Goal: Task Accomplishment & Management: Manage account settings

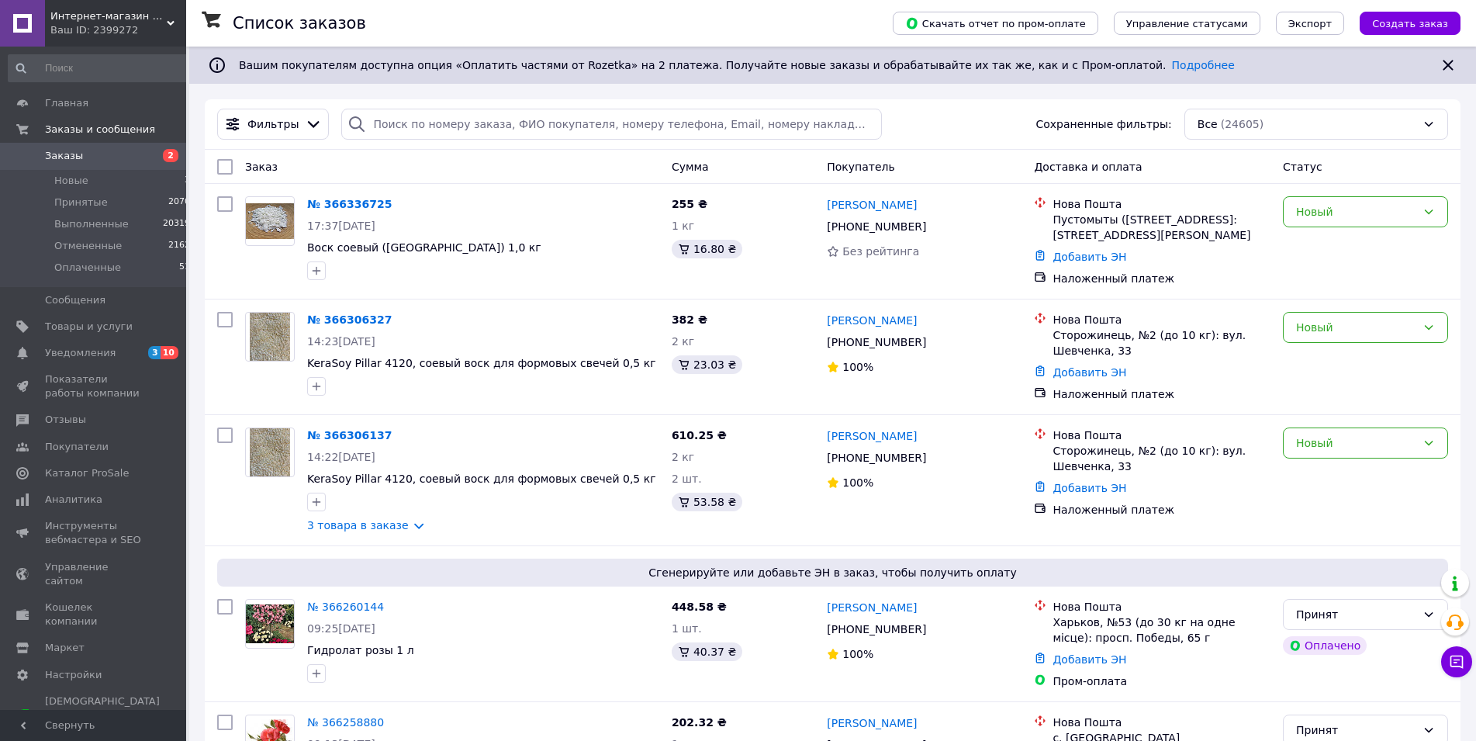
click at [99, 163] on span "Заказы" at bounding box center [94, 156] width 99 height 14
click at [79, 424] on span "Отзывы" at bounding box center [65, 420] width 41 height 14
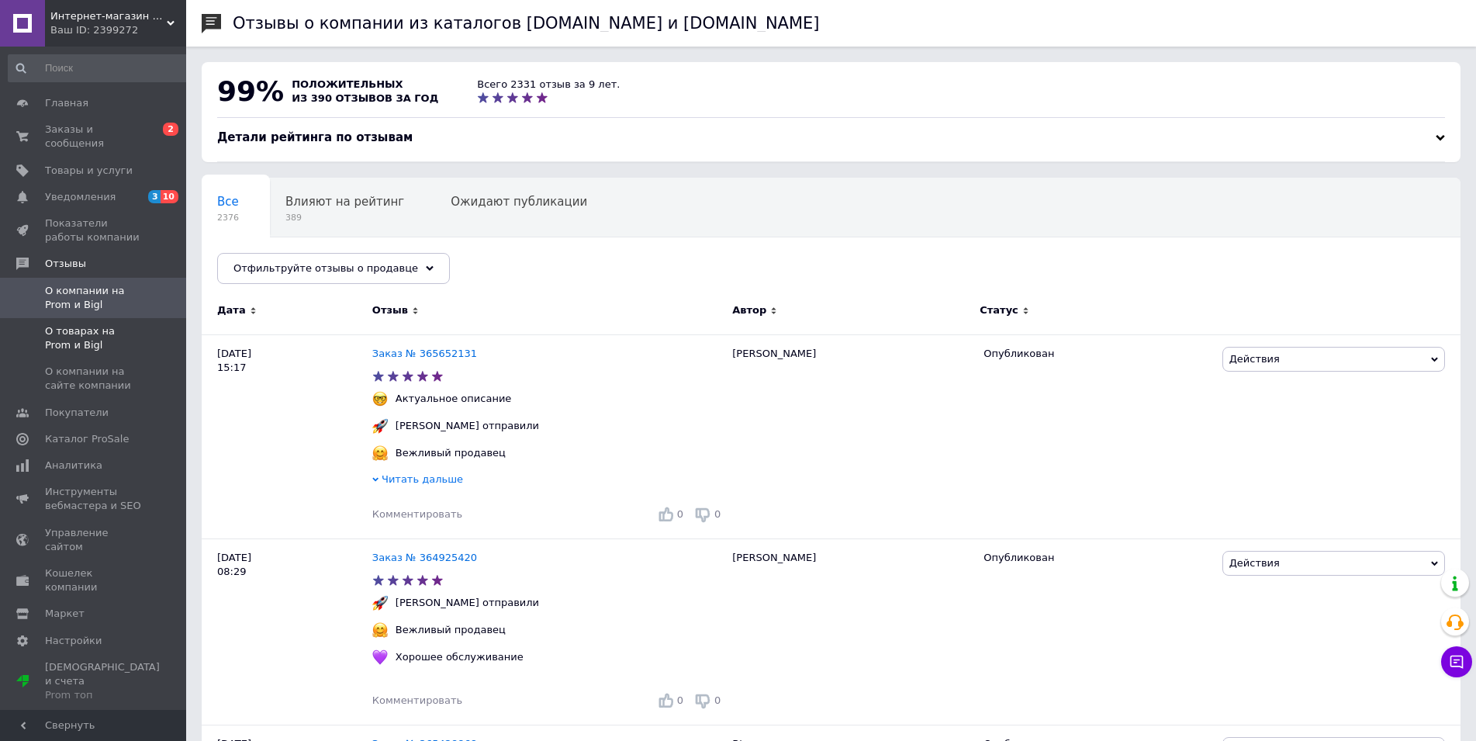
click at [57, 329] on span "О товарах на Prom и Bigl" at bounding box center [94, 338] width 99 height 28
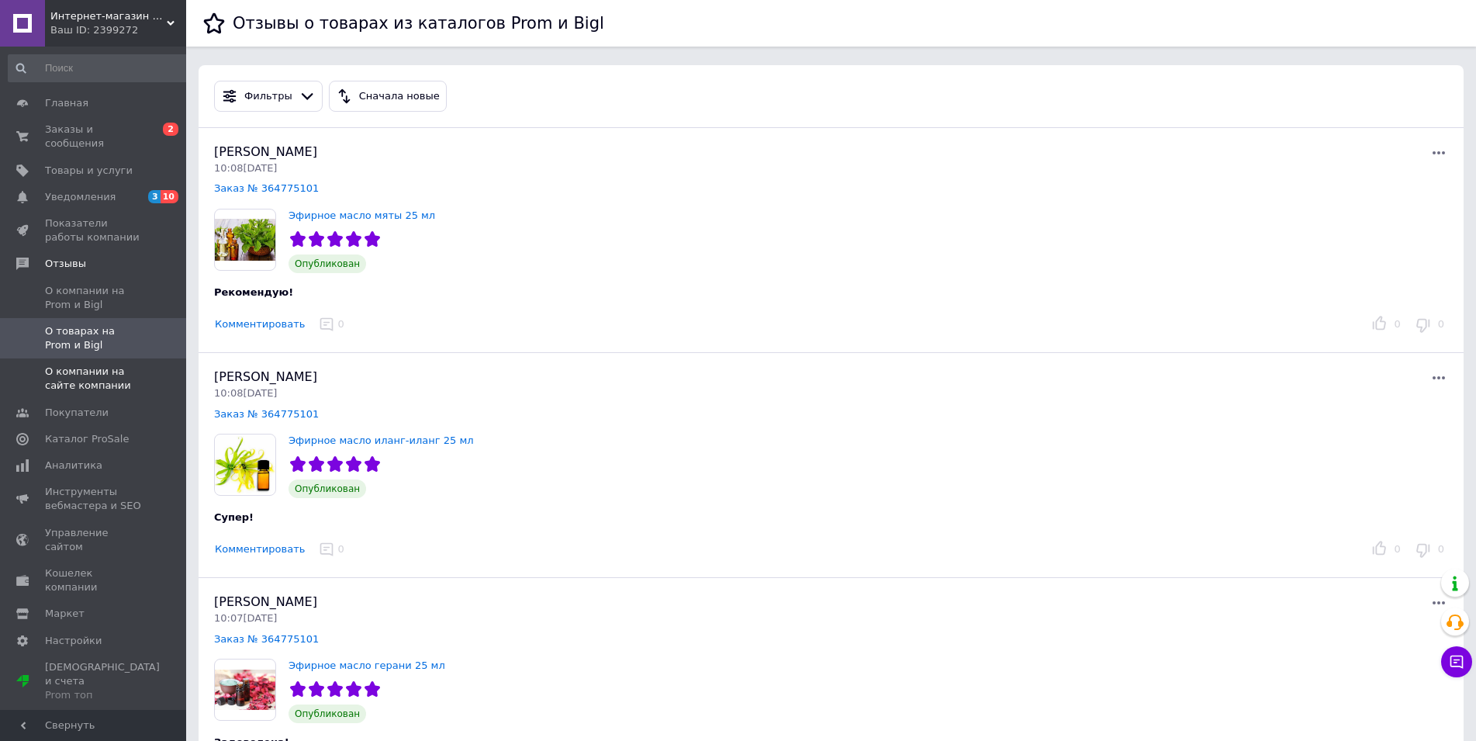
click at [92, 369] on span "О компании на сайте компании" at bounding box center [94, 379] width 99 height 28
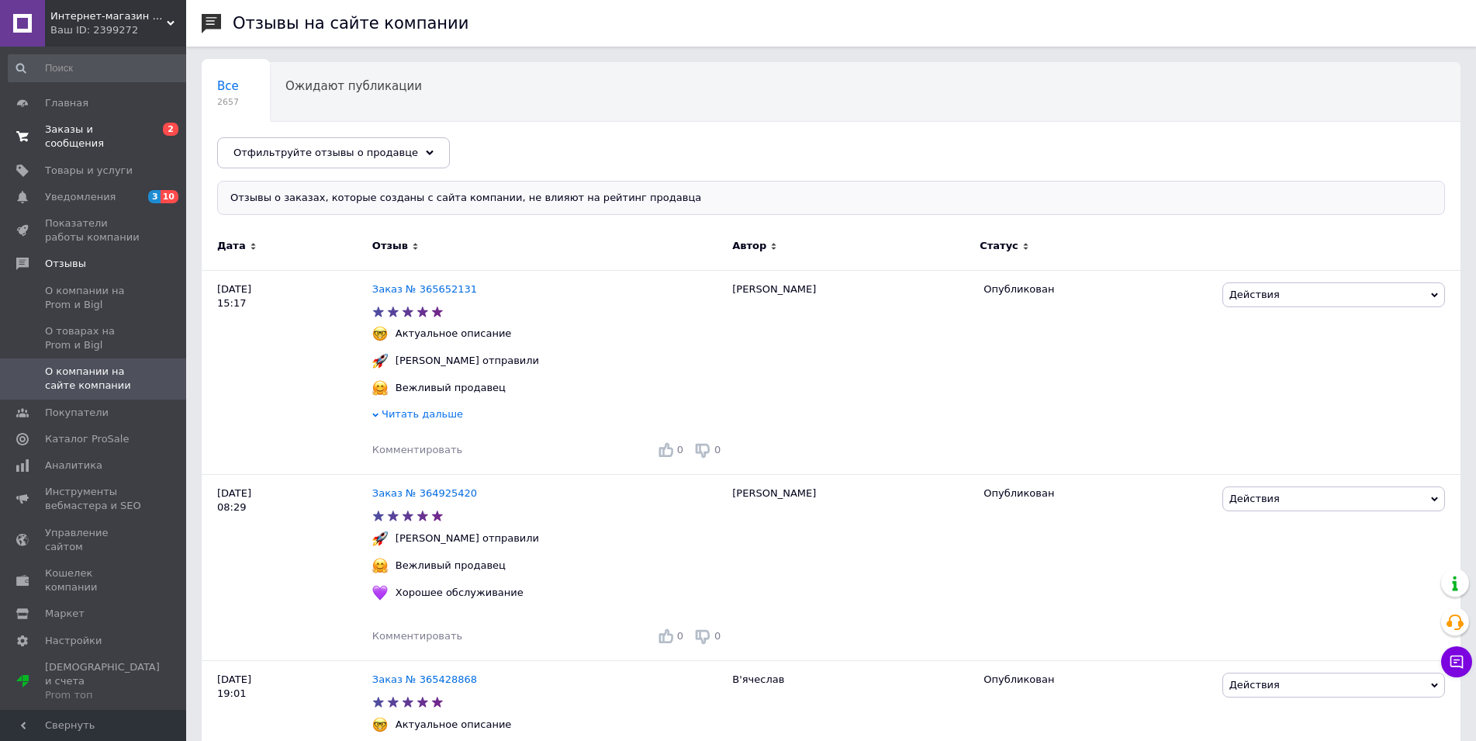
click at [131, 124] on span "Заказы и сообщения" at bounding box center [94, 137] width 99 height 28
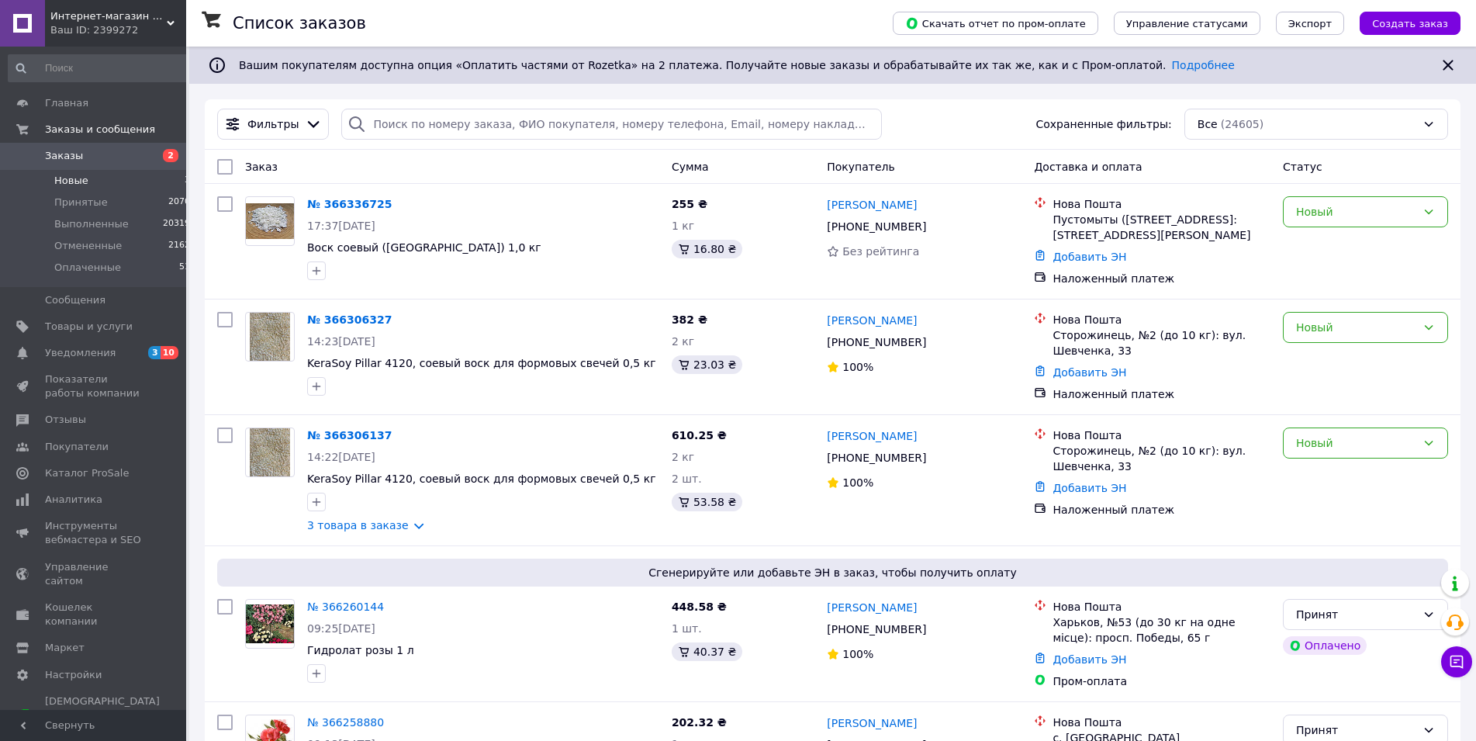
click at [66, 180] on span "Новые" at bounding box center [71, 181] width 34 height 14
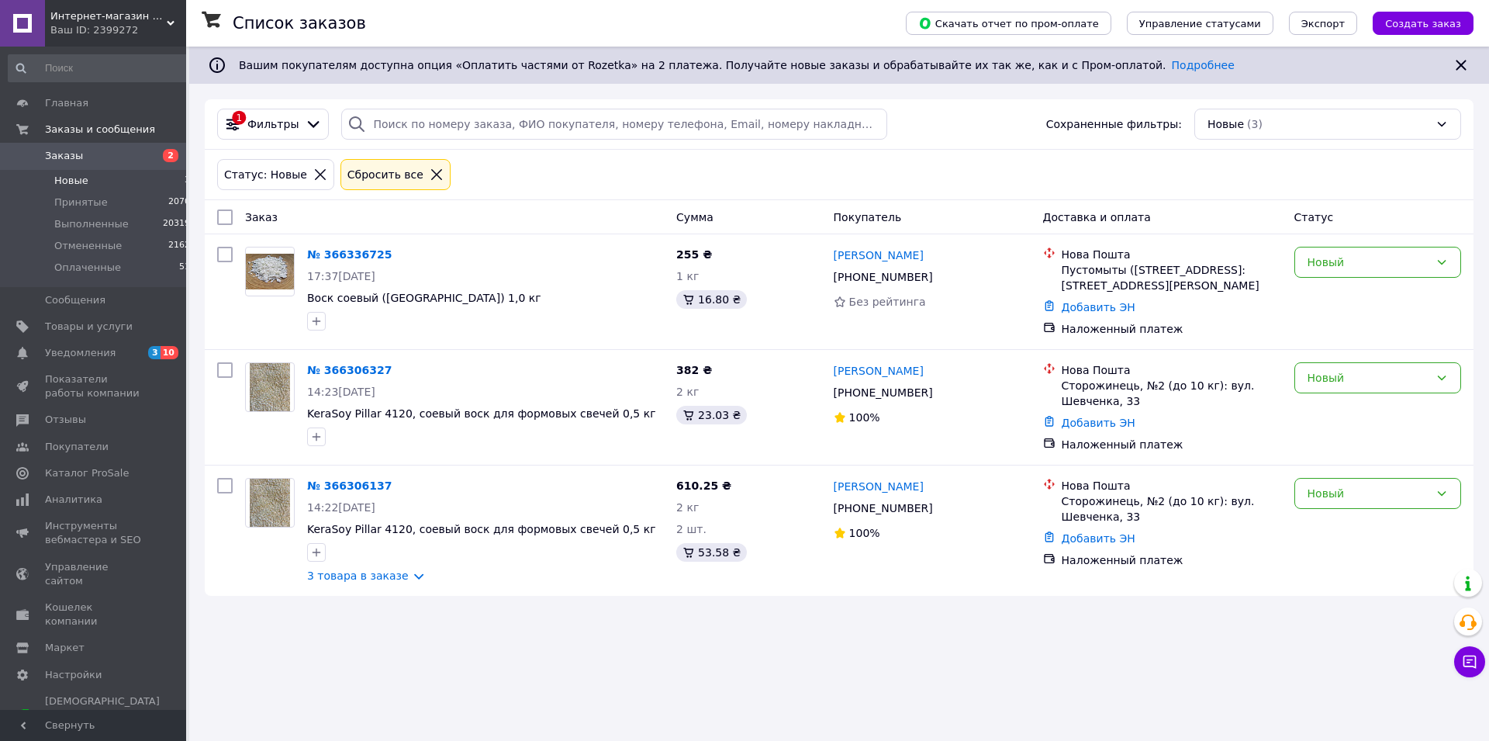
click at [119, 158] on span "Заказы" at bounding box center [94, 156] width 99 height 14
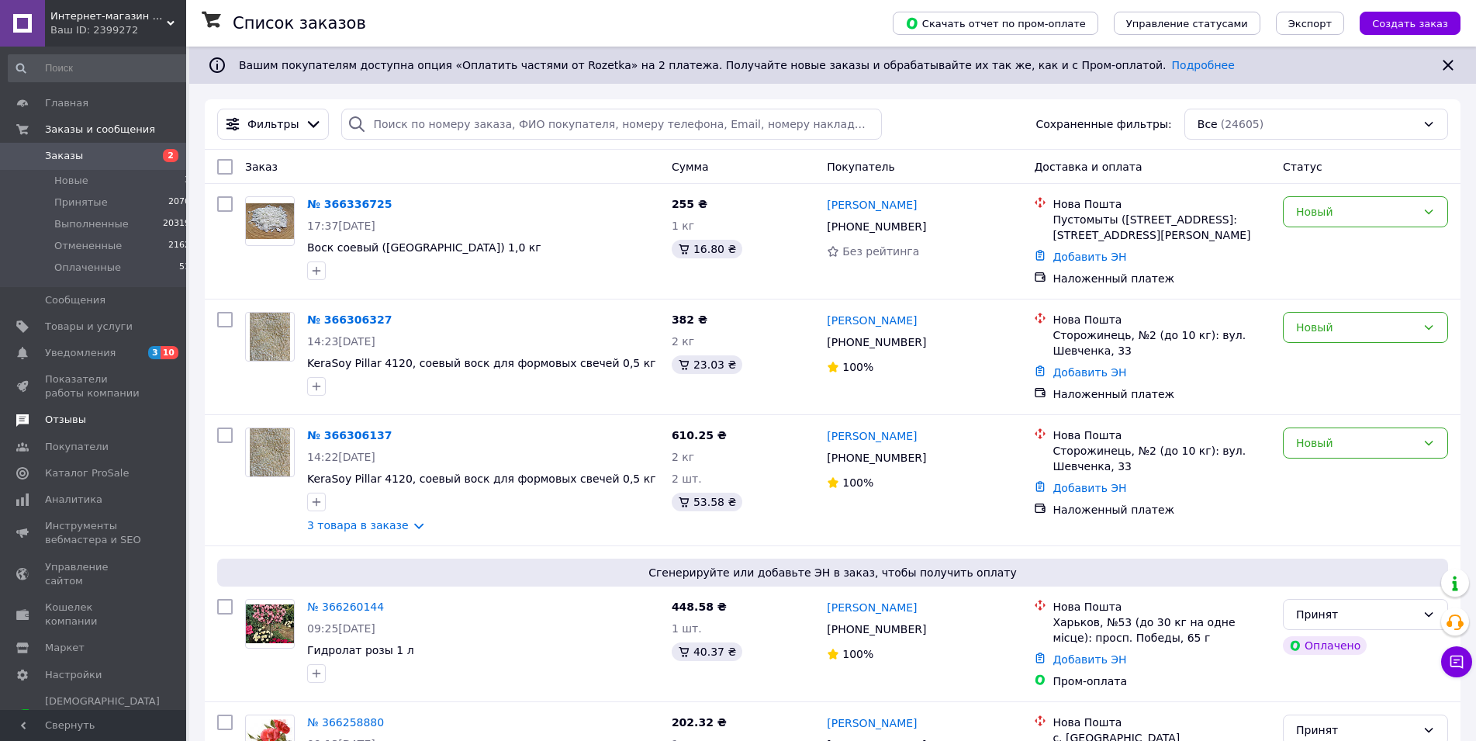
click at [71, 413] on link "Отзывы" at bounding box center [99, 419] width 199 height 26
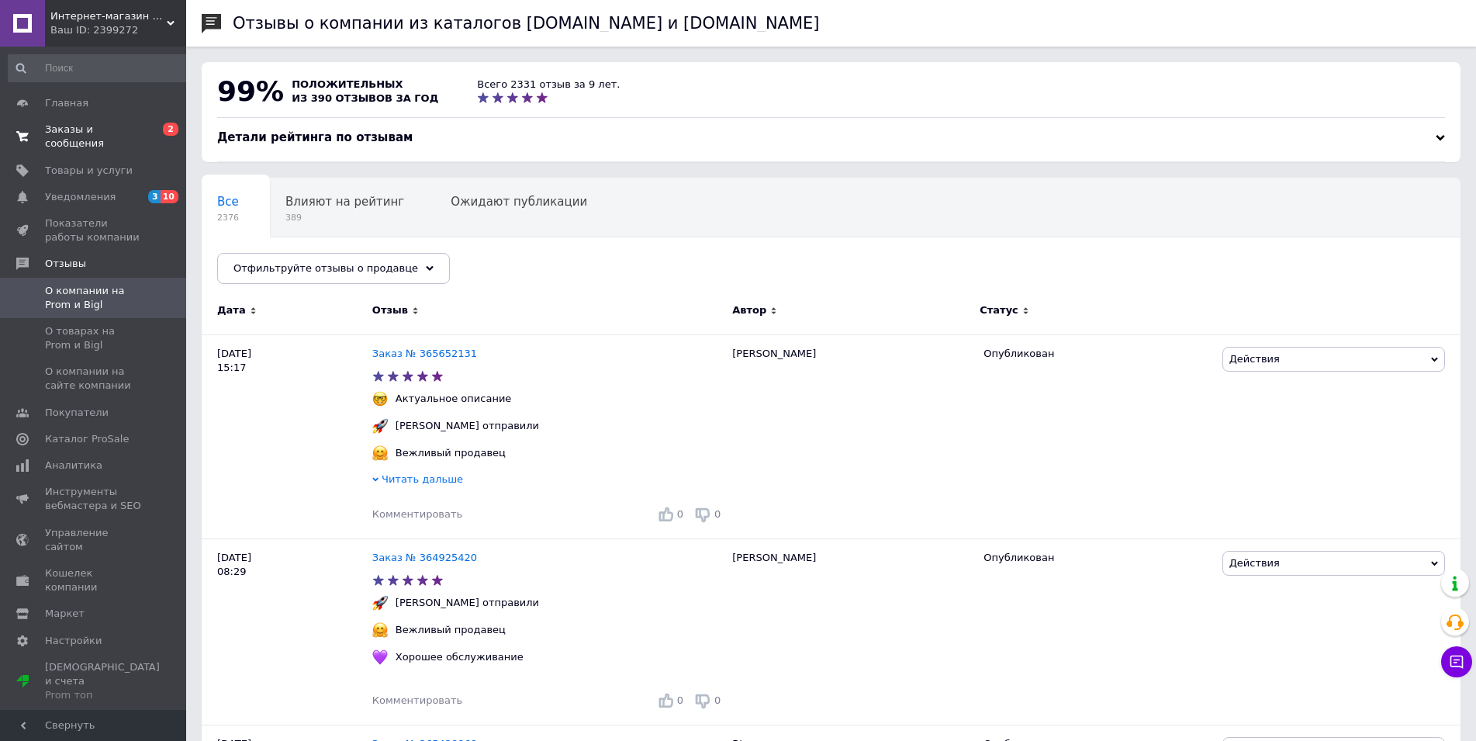
click at [40, 126] on span at bounding box center [22, 137] width 45 height 28
